Goal: Information Seeking & Learning: Learn about a topic

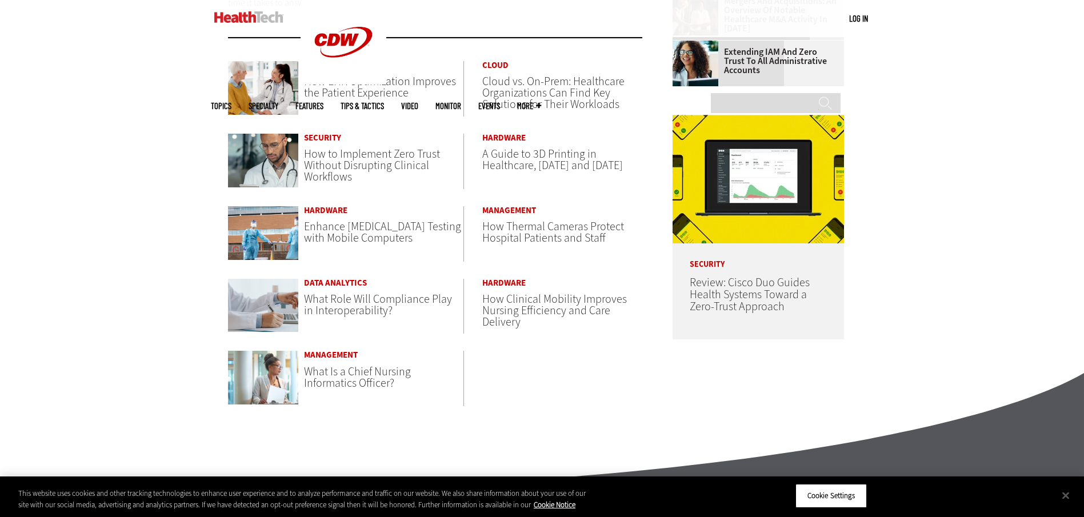
scroll to position [485, 0]
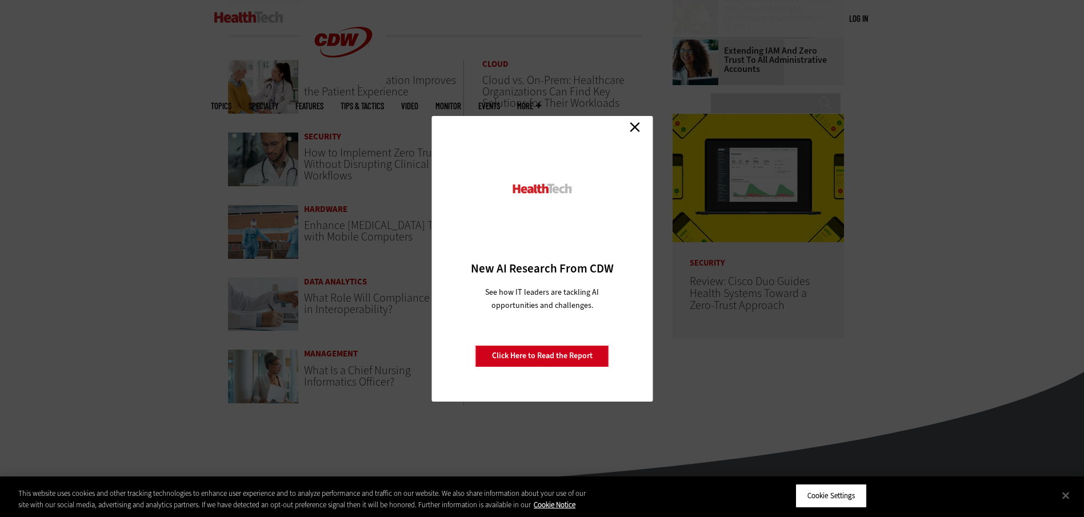
click at [636, 128] on link "Close" at bounding box center [634, 127] width 17 height 17
